Goal: Information Seeking & Learning: Learn about a topic

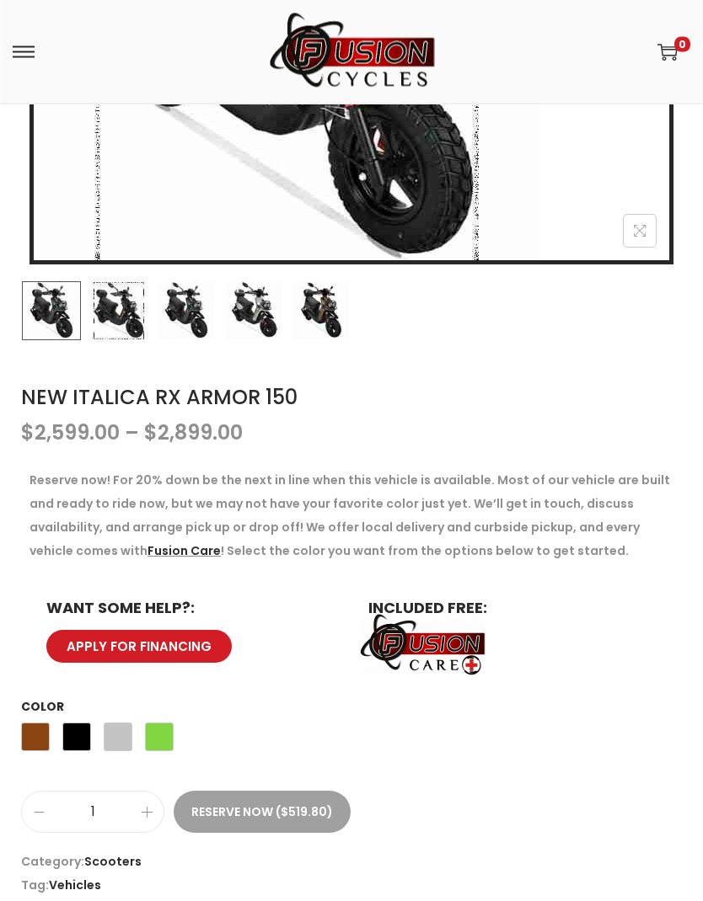
scroll to position [572, 0]
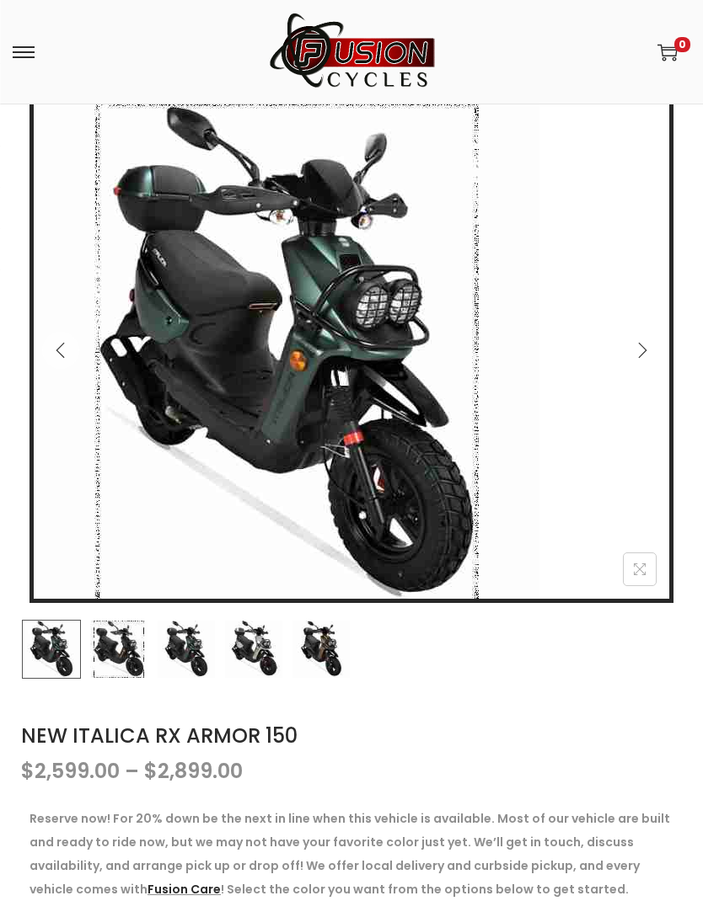
scroll to position [264, 0]
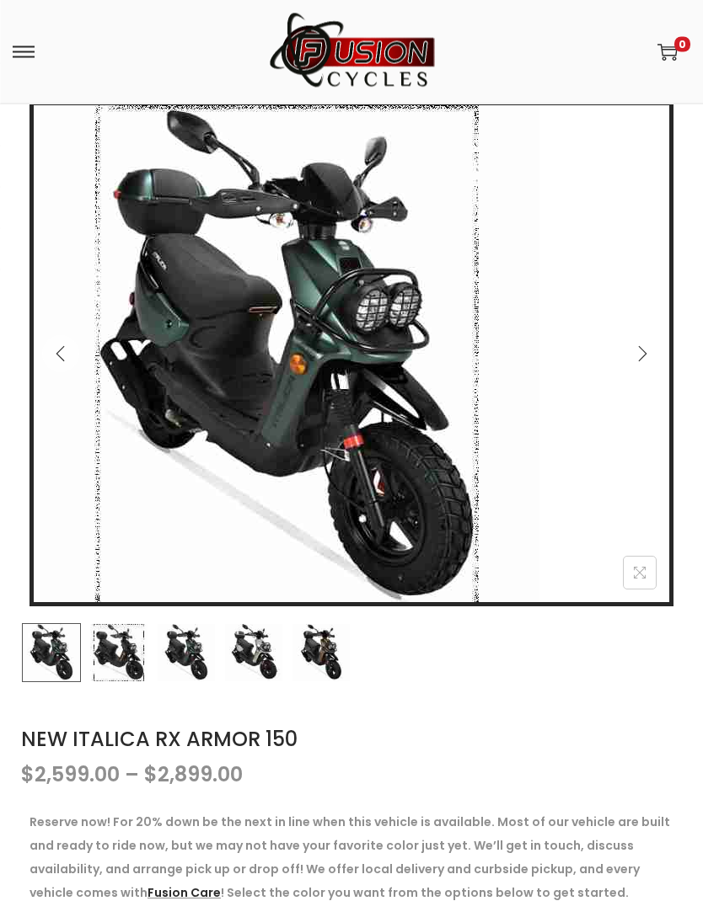
click at [646, 355] on icon "Next" at bounding box center [642, 354] width 17 height 17
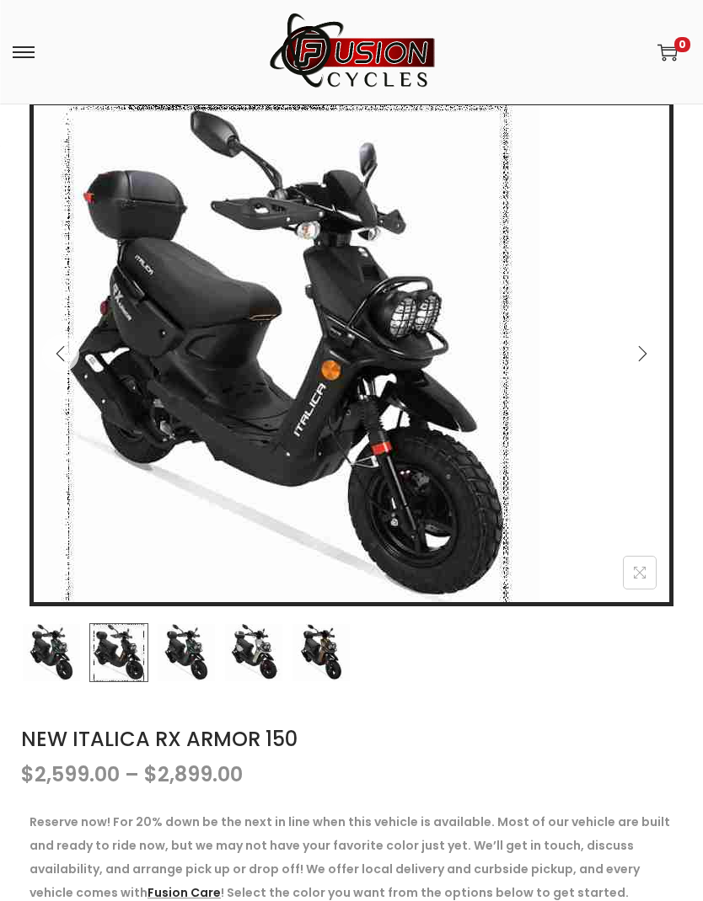
click at [649, 351] on icon "Next" at bounding box center [642, 353] width 17 height 17
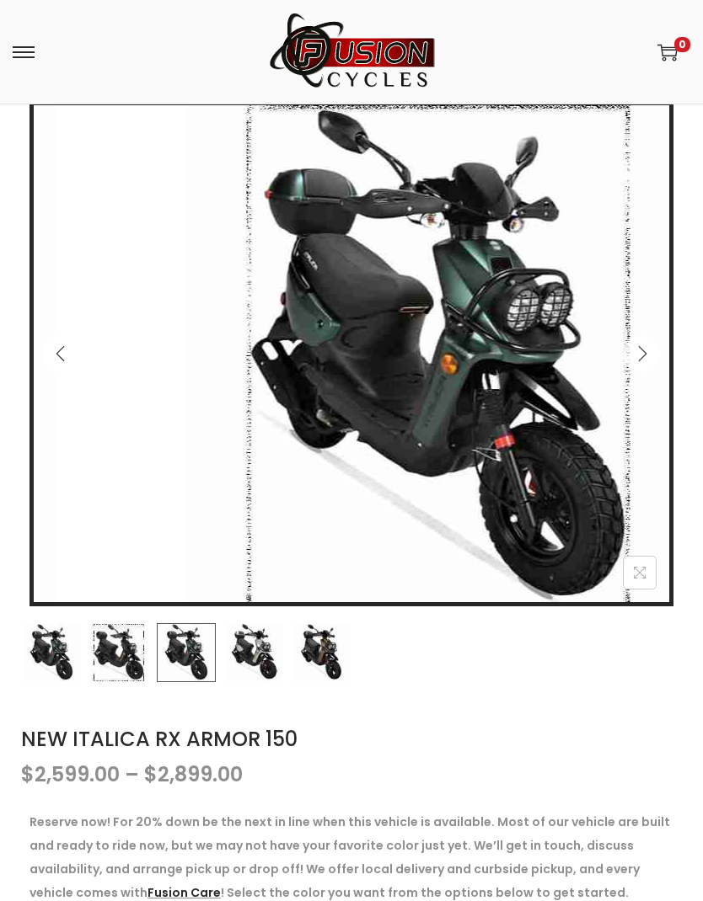
click at [646, 353] on icon "Next" at bounding box center [642, 353] width 17 height 17
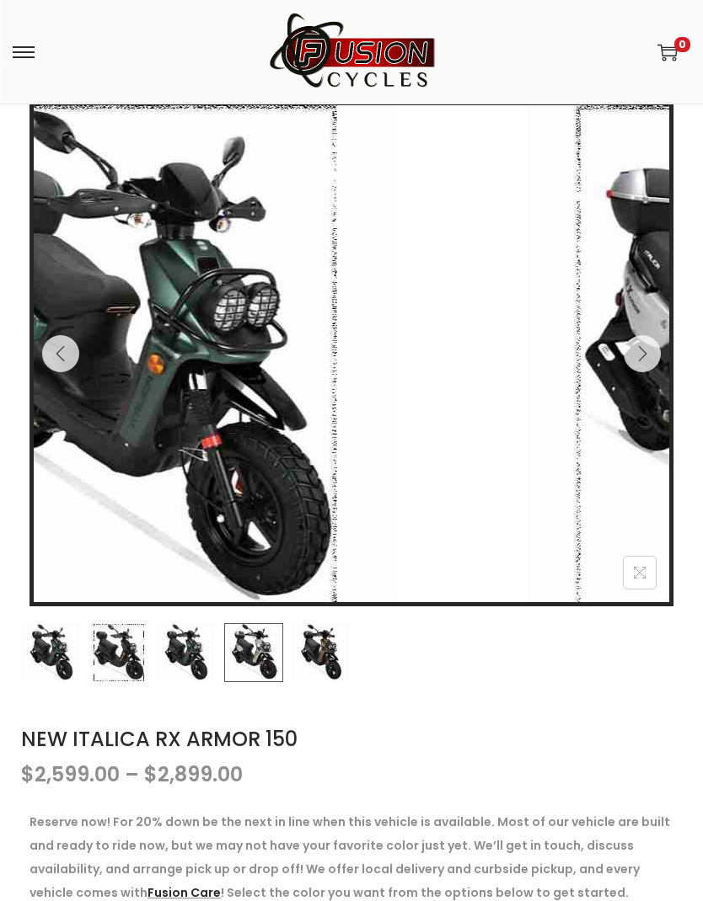
click at [649, 352] on icon "Next" at bounding box center [642, 353] width 17 height 17
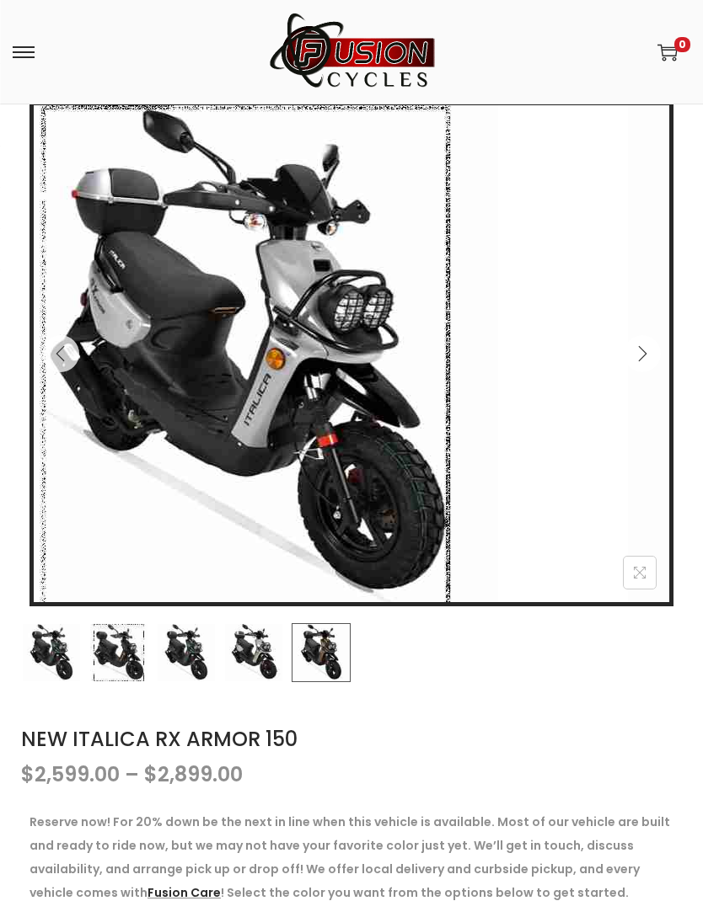
click at [646, 355] on icon "Next" at bounding box center [642, 353] width 17 height 17
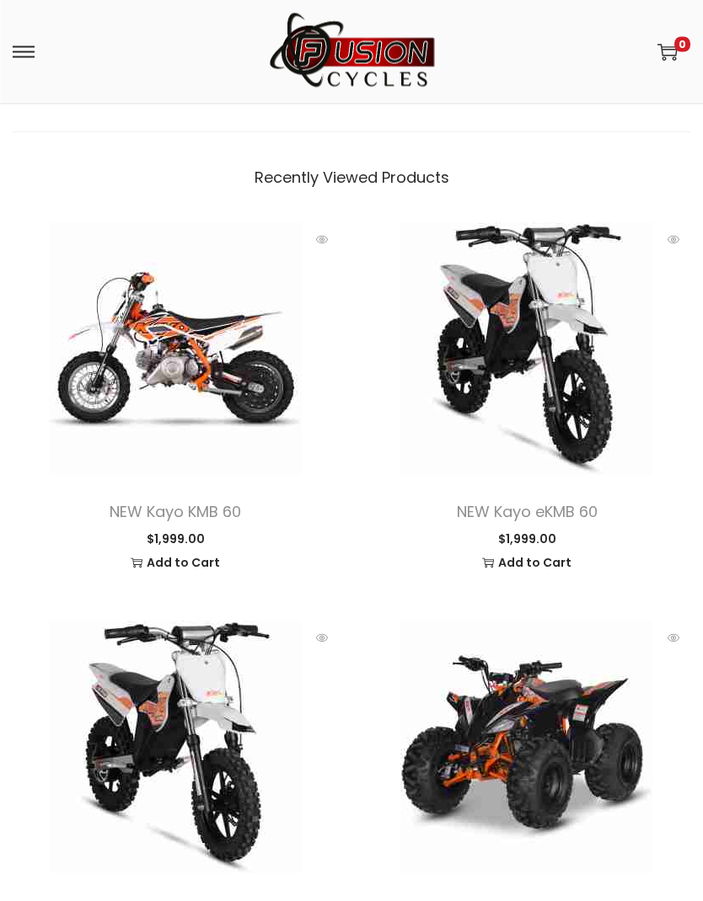
scroll to position [2729, 0]
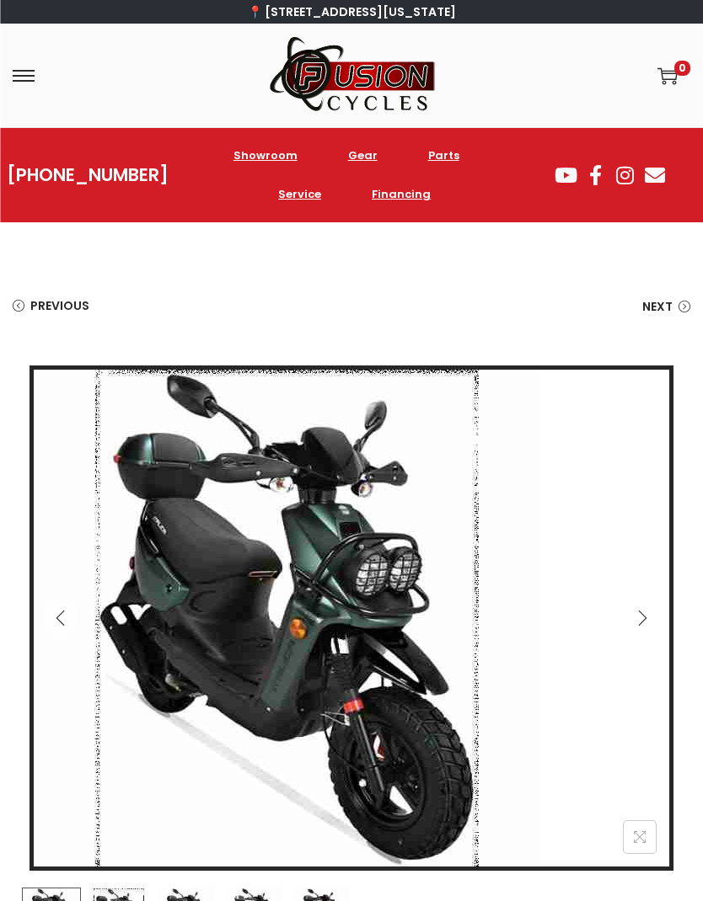
click at [648, 615] on icon "Next" at bounding box center [642, 618] width 17 height 17
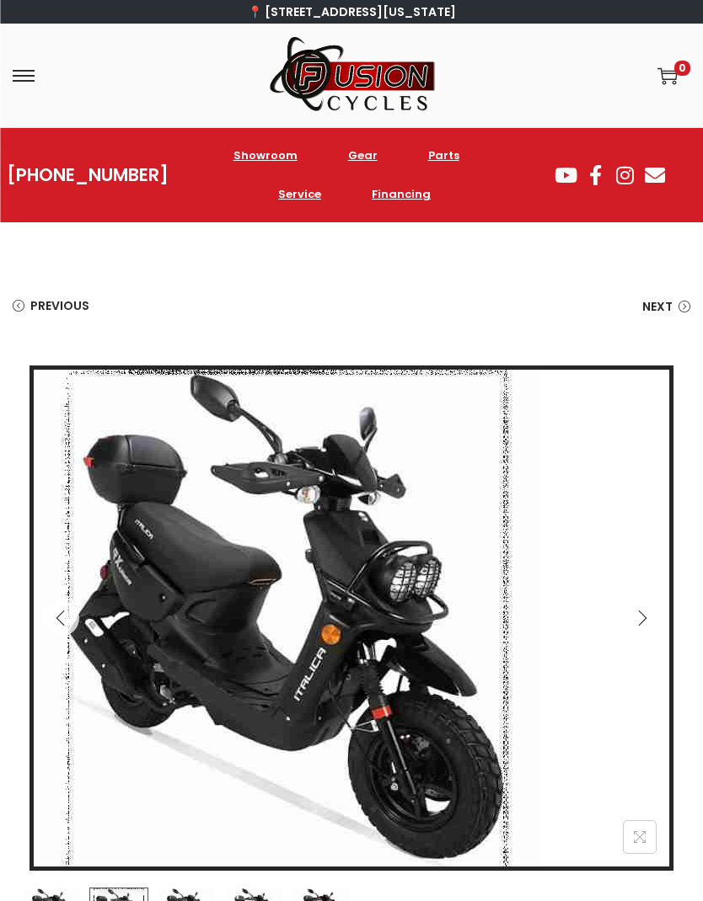
click at [644, 625] on icon "Next" at bounding box center [642, 618] width 17 height 17
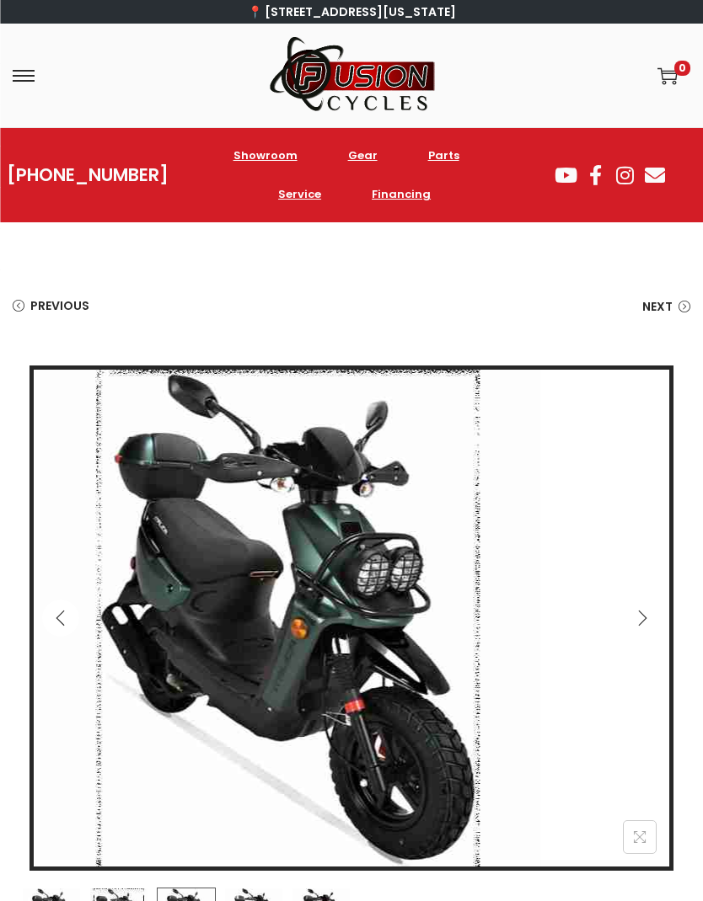
click at [646, 609] on button "Next" at bounding box center [641, 618] width 37 height 37
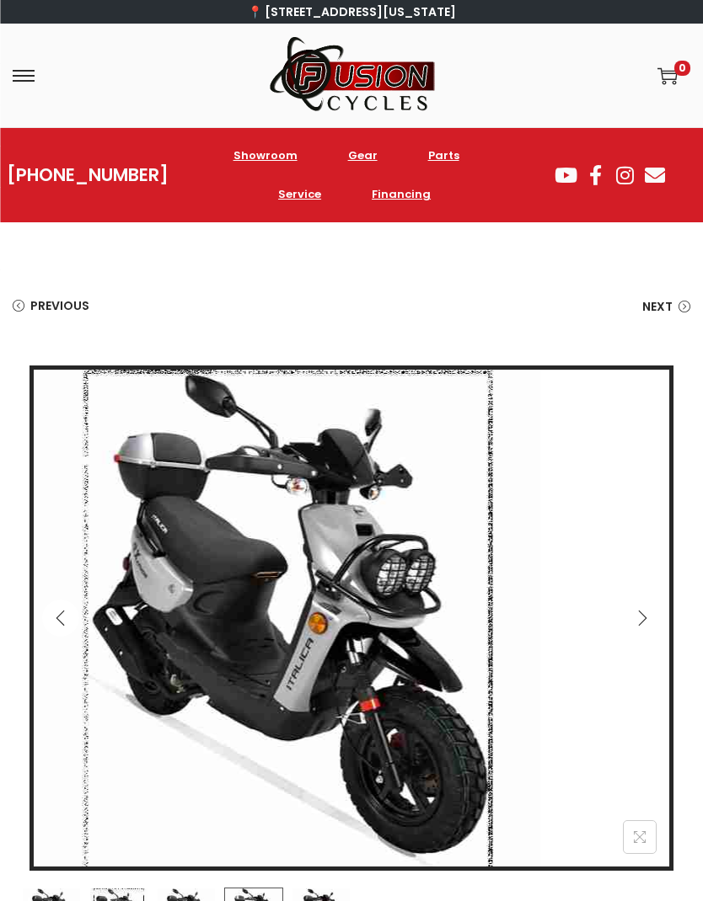
click at [651, 611] on button "Next" at bounding box center [641, 618] width 37 height 37
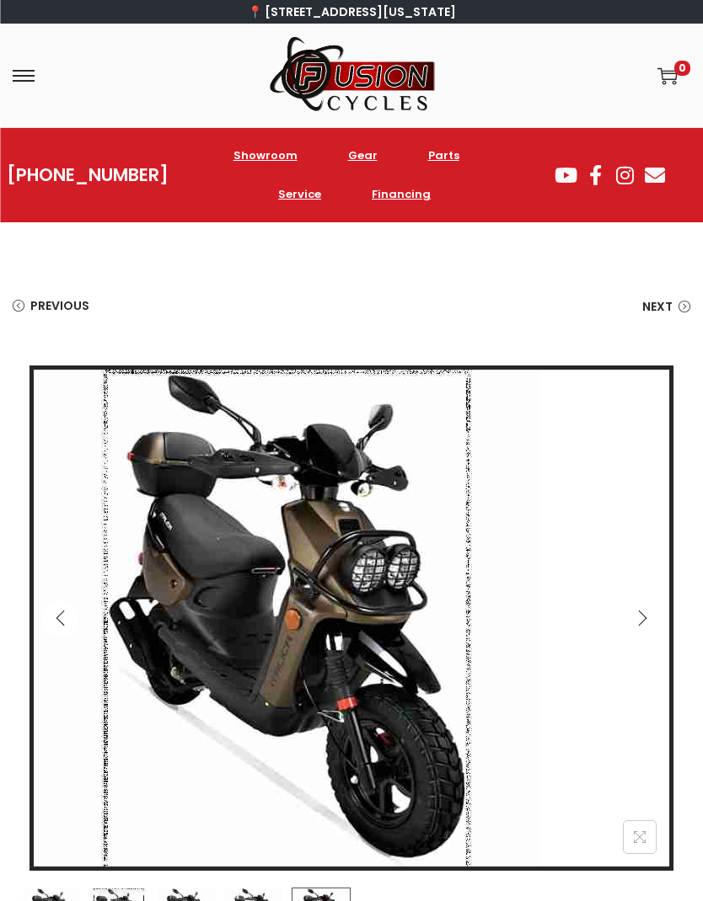
click at [647, 620] on icon "Next" at bounding box center [642, 618] width 17 height 17
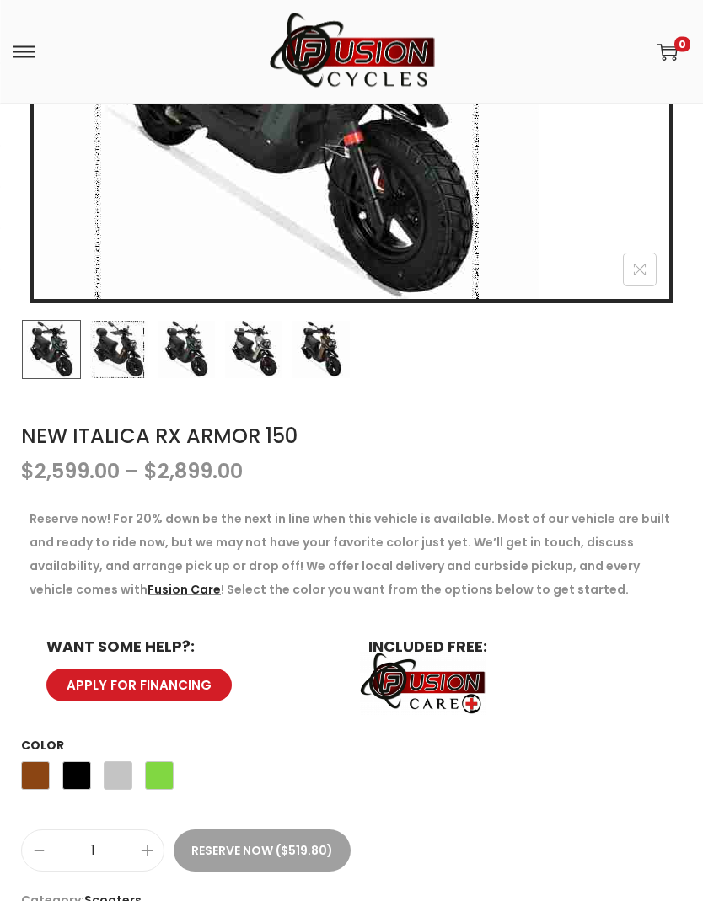
scroll to position [553, 0]
